Goal: Navigation & Orientation: Find specific page/section

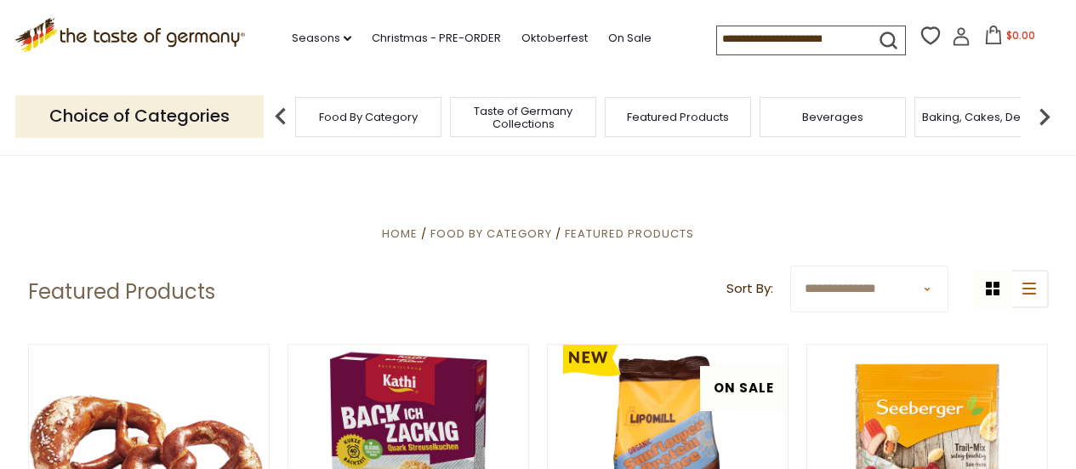
click at [184, 124] on p "Choice of Categories" at bounding box center [139, 116] width 248 height 42
click at [479, 231] on span "Food By Category" at bounding box center [491, 233] width 122 height 16
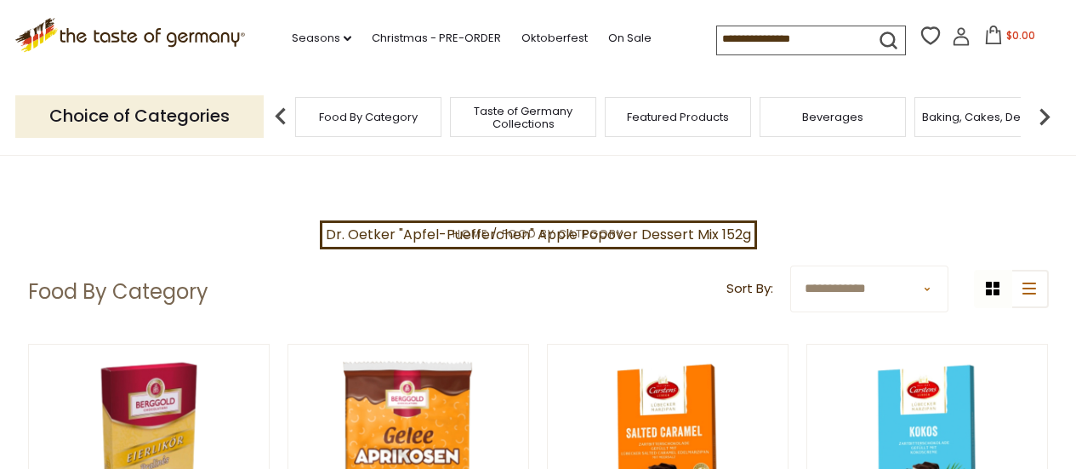
click at [1043, 115] on img at bounding box center [1045, 117] width 34 height 34
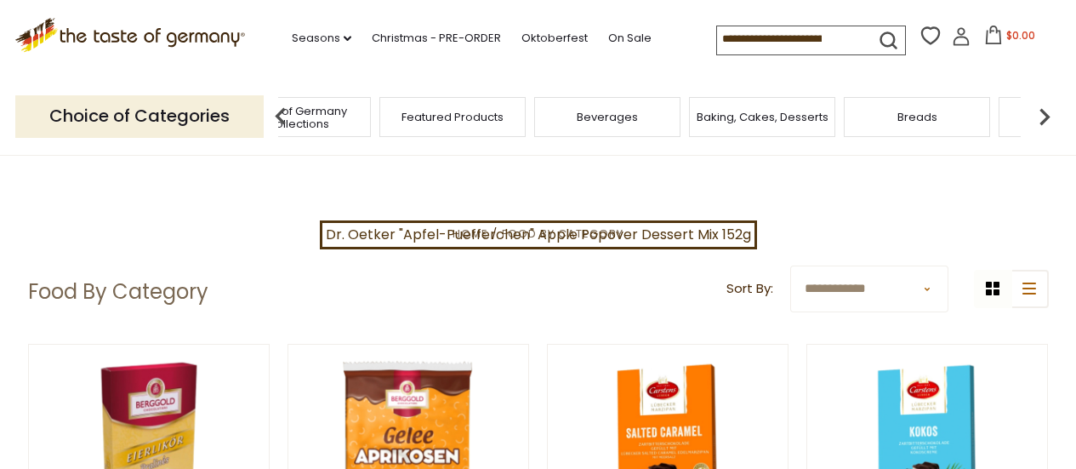
click at [1043, 115] on img at bounding box center [1045, 117] width 34 height 34
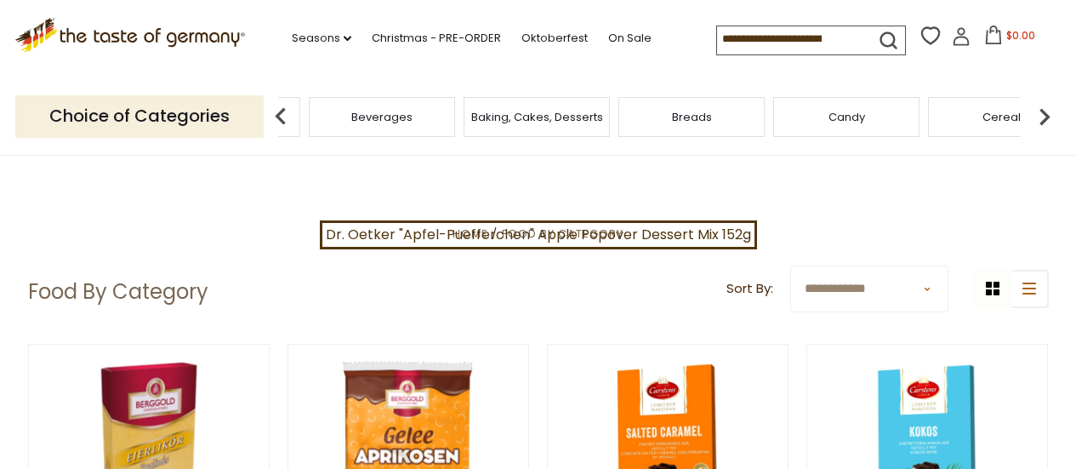
click at [1051, 119] on img at bounding box center [1045, 117] width 34 height 34
click at [732, 120] on span "Cheese & Dairy" at bounding box center [719, 117] width 86 height 13
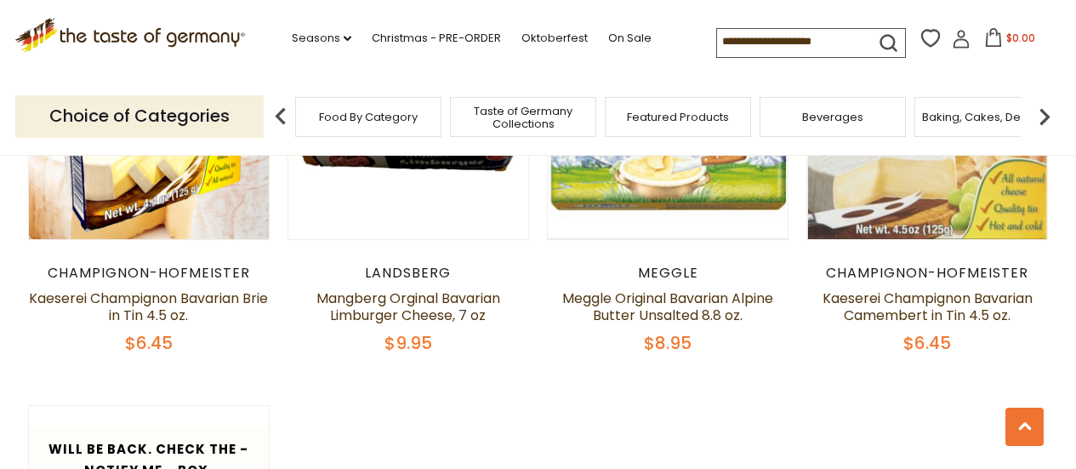
scroll to position [2041, 0]
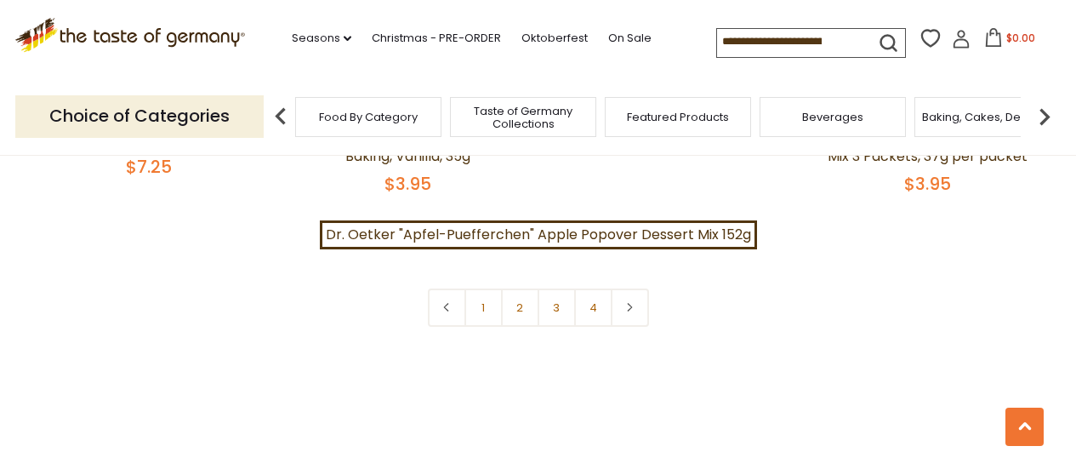
scroll to position [3913, 0]
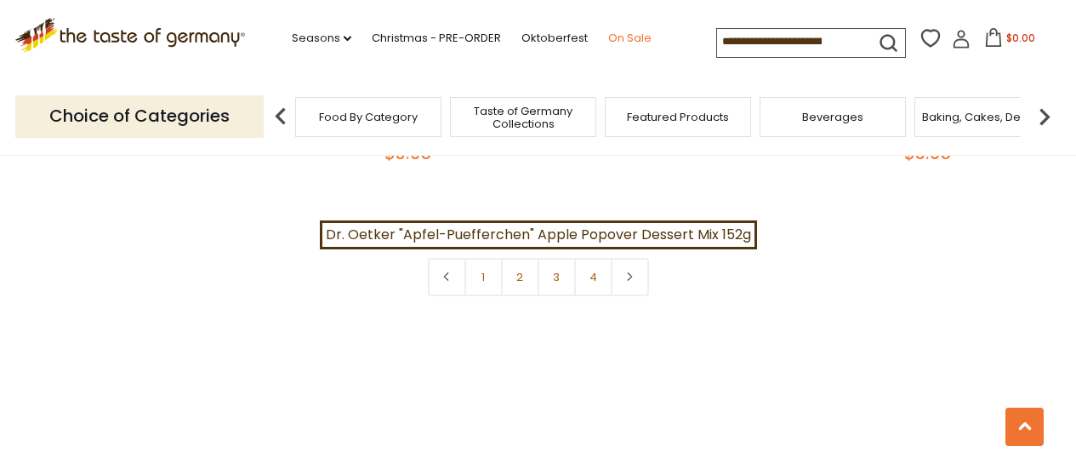
click at [622, 37] on link "On Sale" at bounding box center [629, 38] width 43 height 19
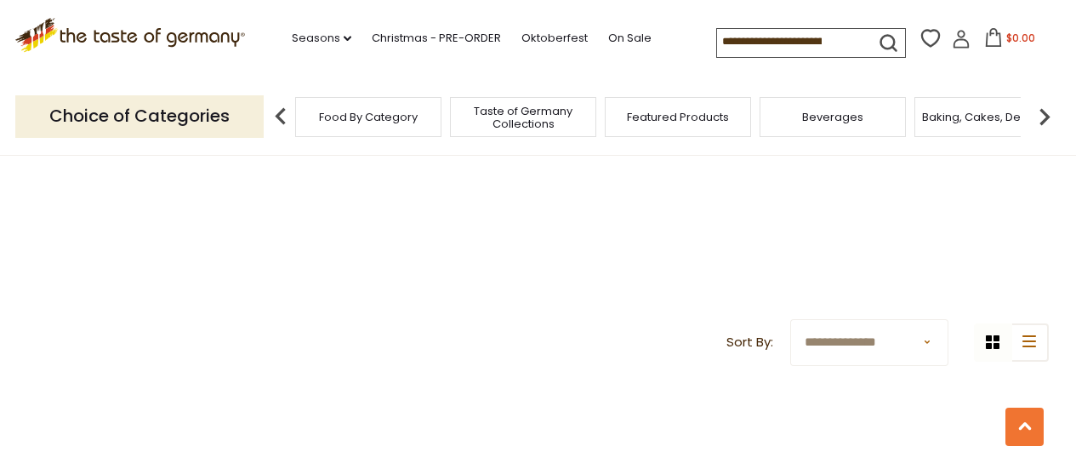
scroll to position [510, 0]
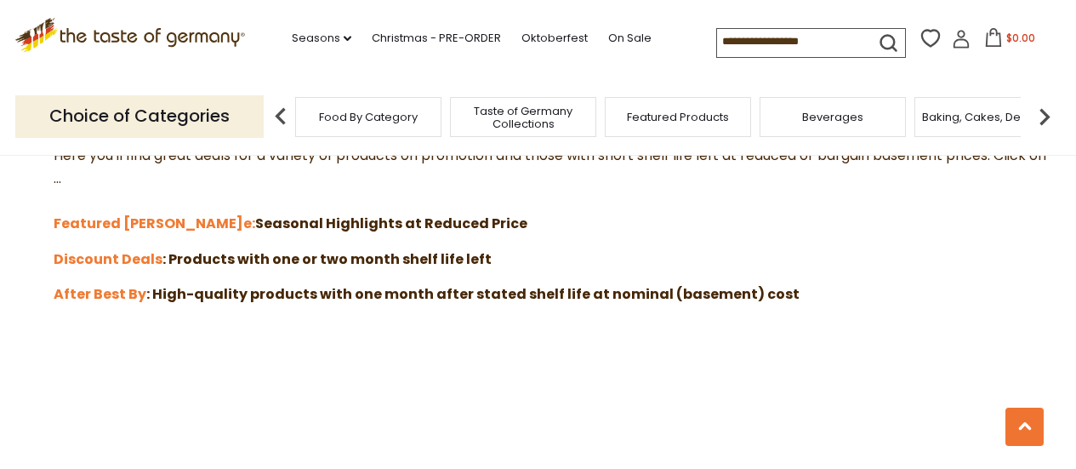
click at [170, 47] on icon at bounding box center [129, 32] width 231 height 29
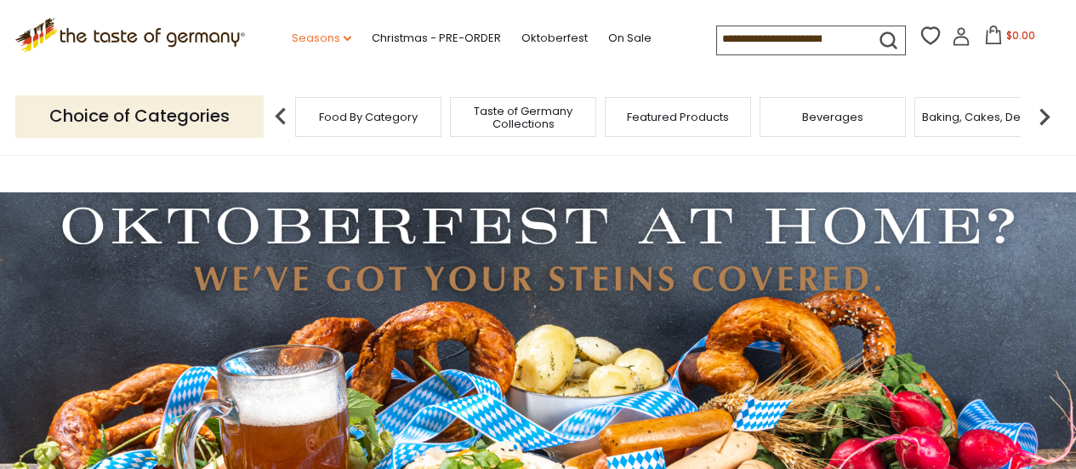
click at [338, 41] on link "Seasons dropdown_arrow" at bounding box center [322, 38] width 60 height 19
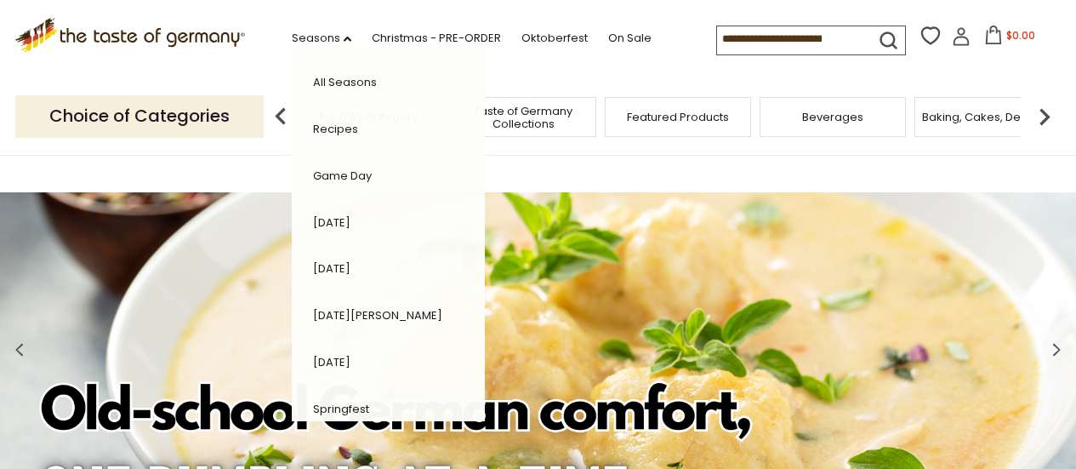
click at [570, 58] on div ".st0{fill:#EDD300;} .st1{fill:#D33E21;} .st0{fill:#EDD300;} .st1{fill:#D33E21;}…" at bounding box center [538, 39] width 1046 height 78
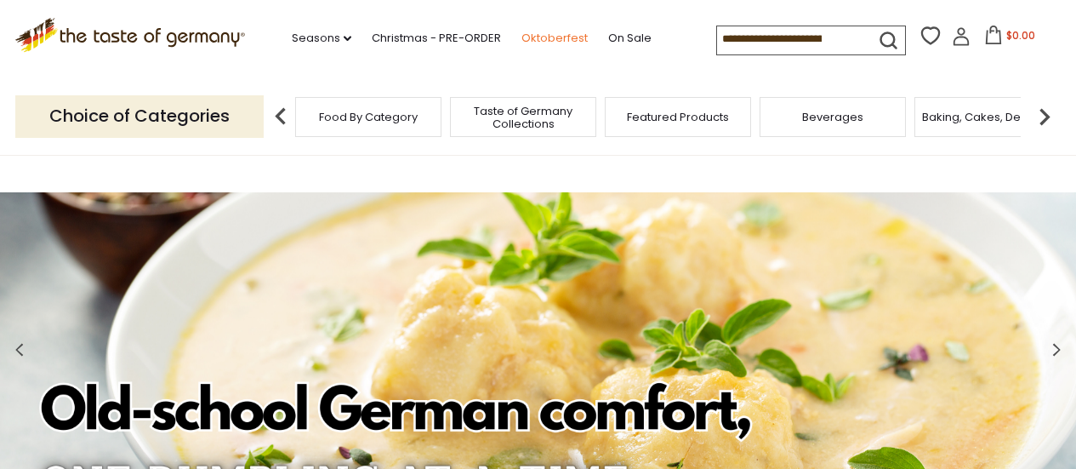
click at [563, 43] on link "Oktoberfest" at bounding box center [554, 38] width 66 height 19
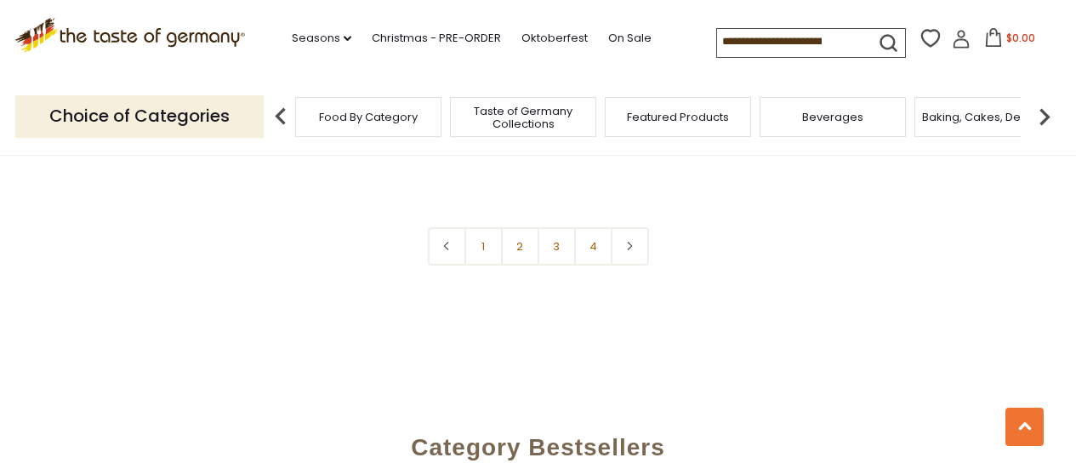
scroll to position [4253, 0]
